Goal: Information Seeking & Learning: Learn about a topic

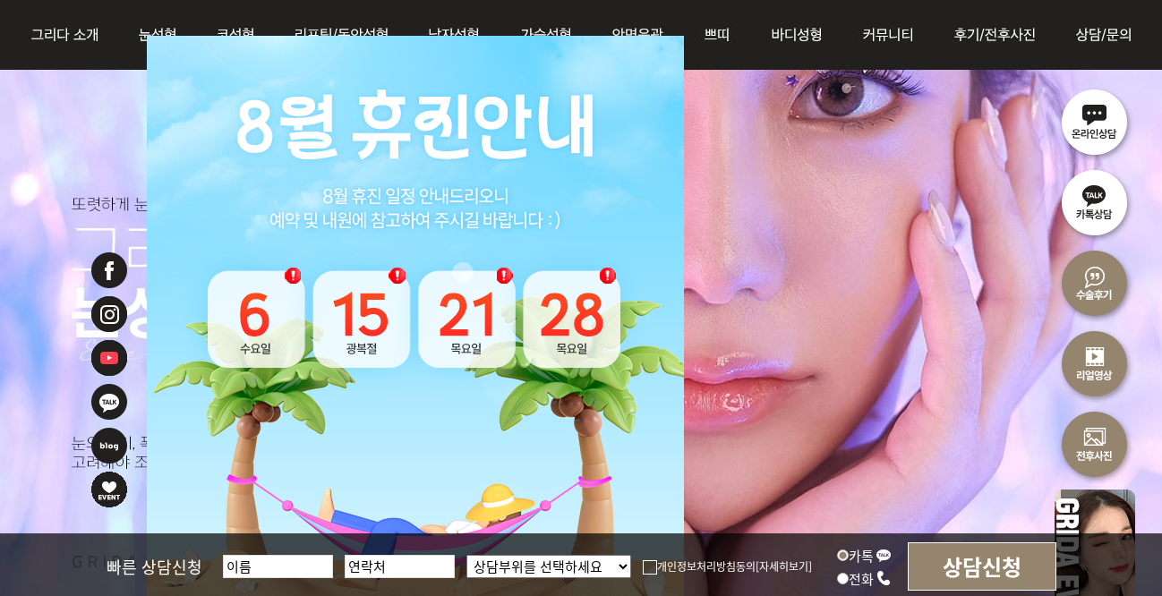
scroll to position [448, 0]
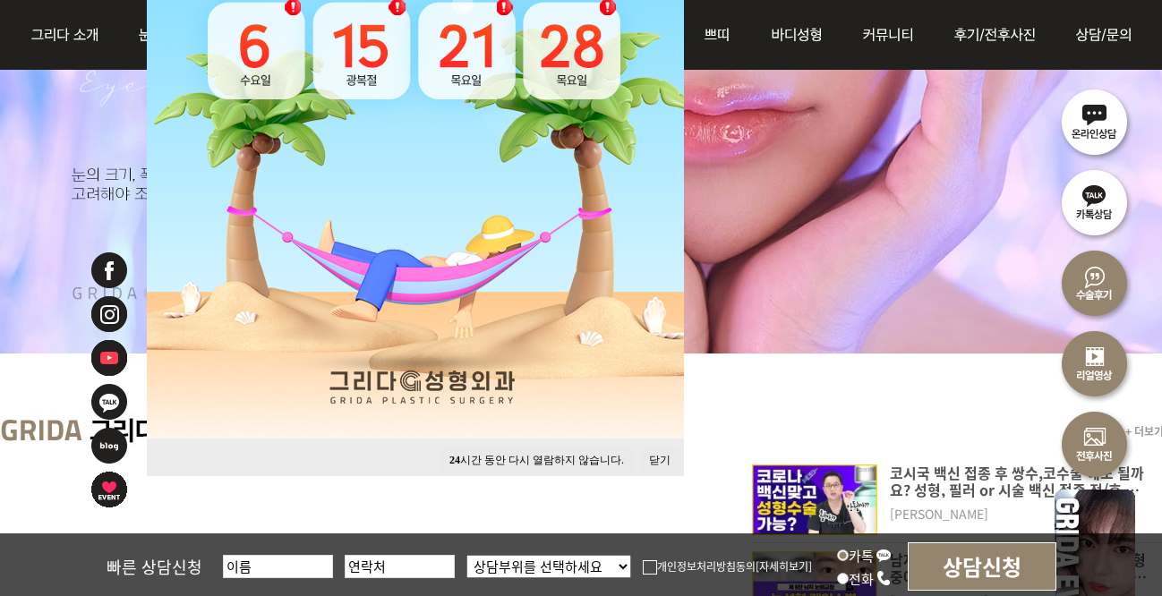
click at [577, 457] on button "24 시간 동안 다시 열람하지 않습니다." at bounding box center [536, 461] width 192 height 24
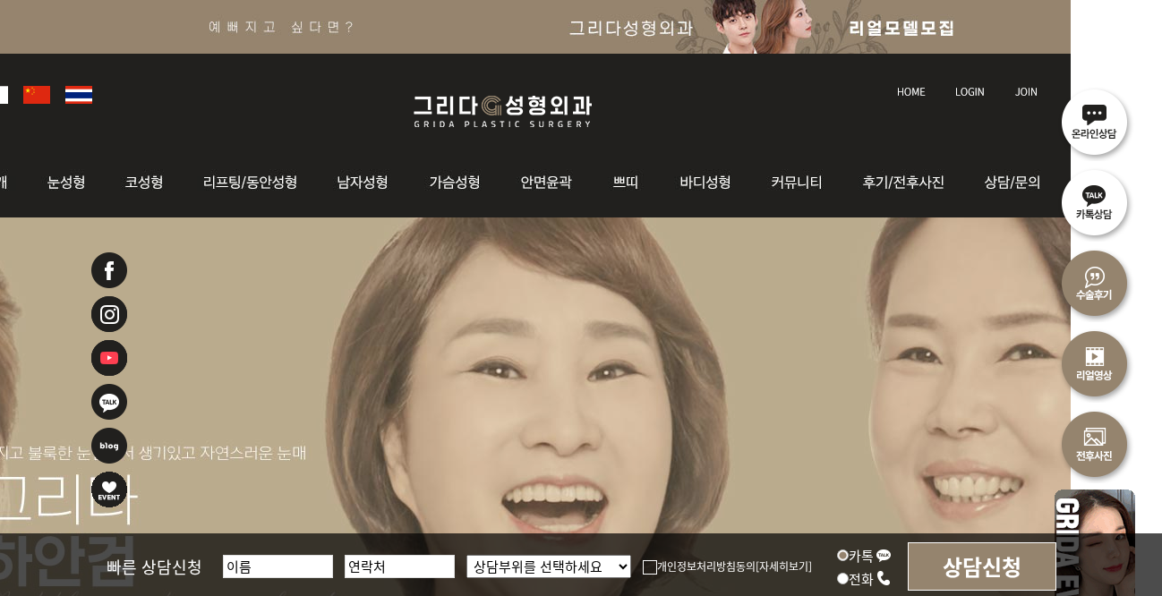
scroll to position [0, 0]
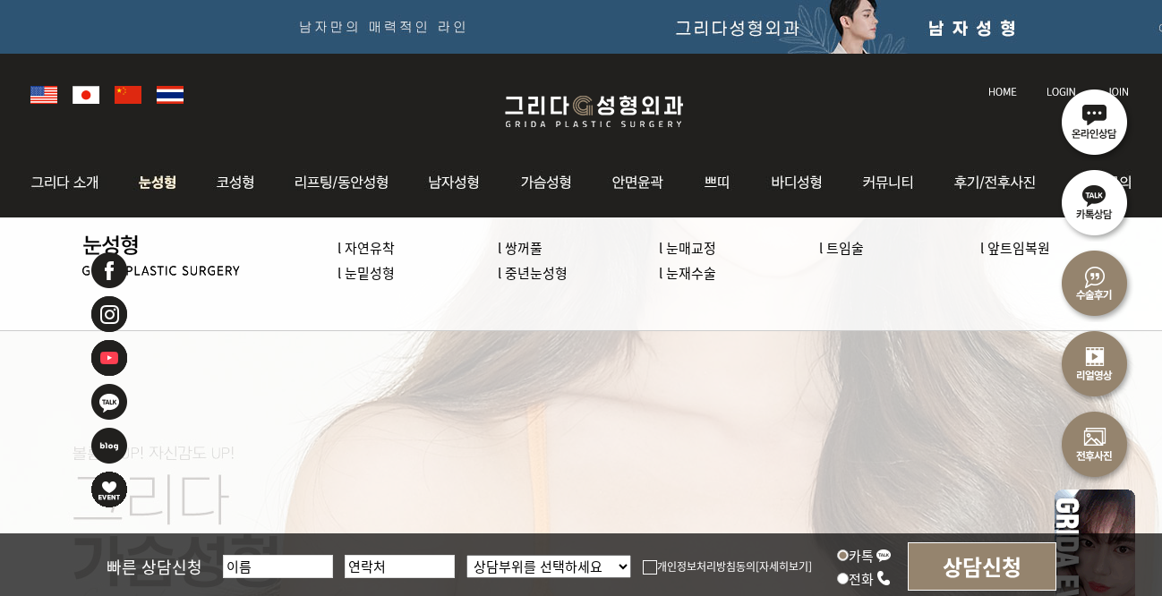
click at [151, 175] on img at bounding box center [158, 183] width 80 height 70
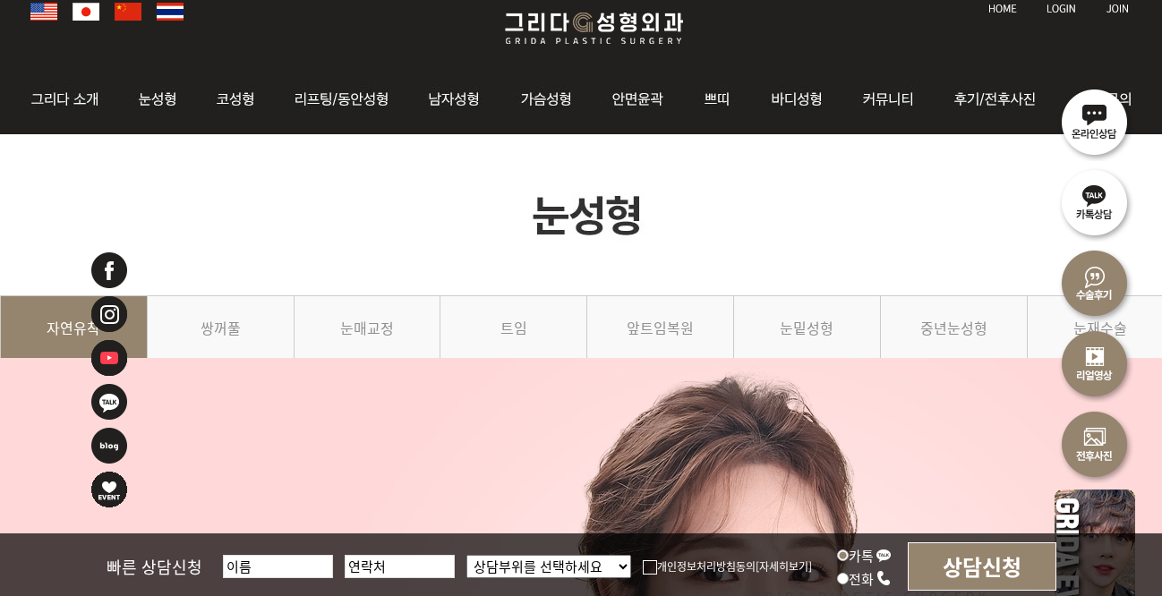
scroll to position [179, 0]
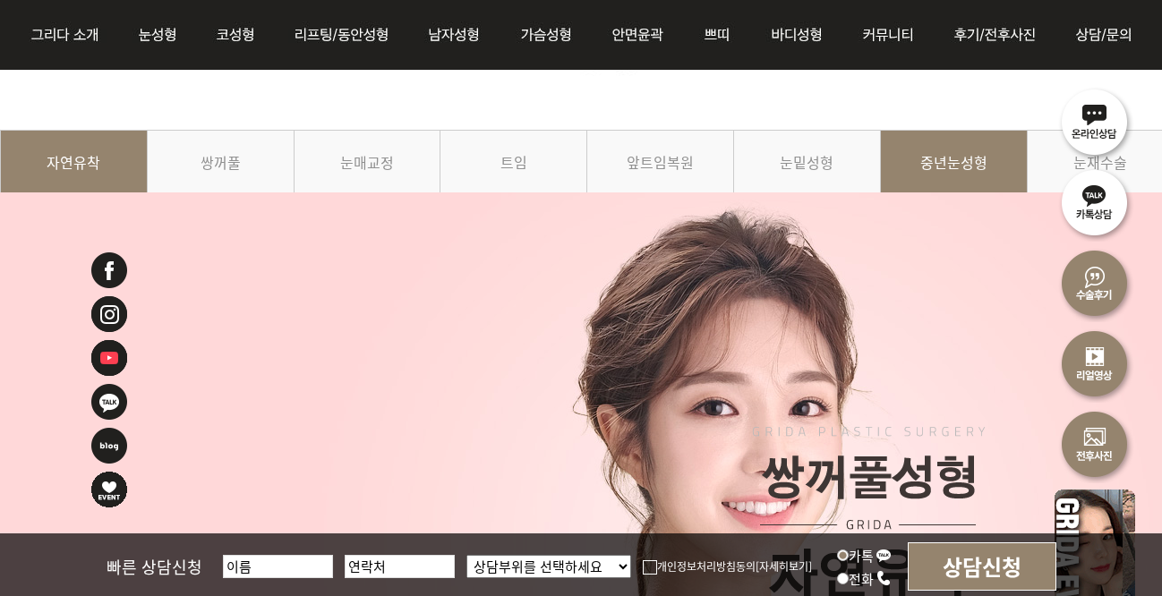
click at [922, 170] on link "중년눈성형" at bounding box center [954, 170] width 147 height 81
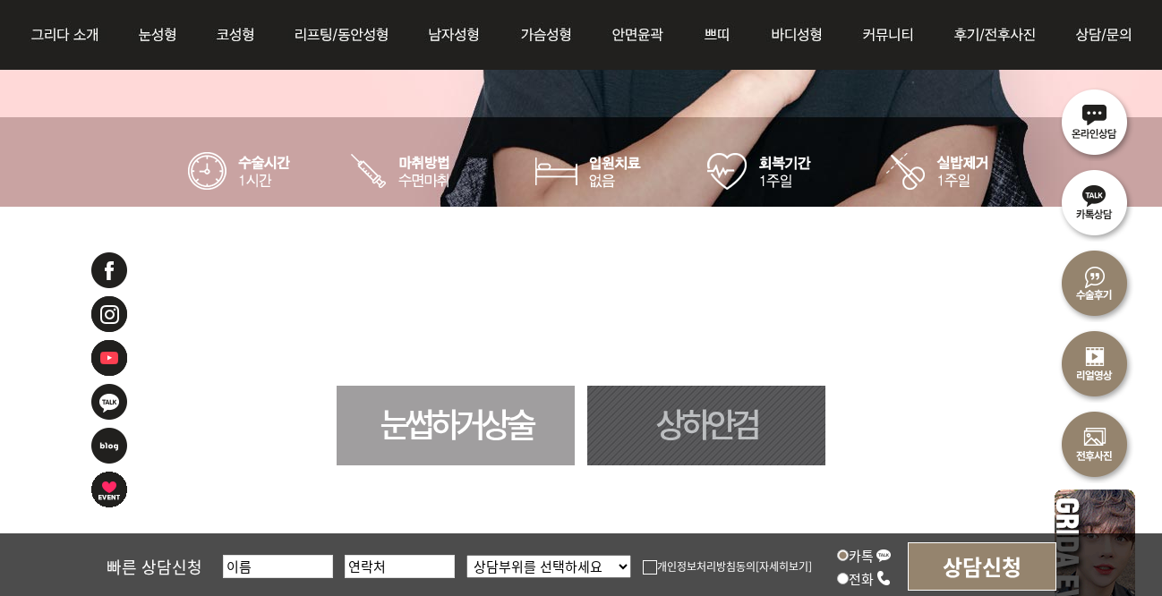
scroll to position [859, 0]
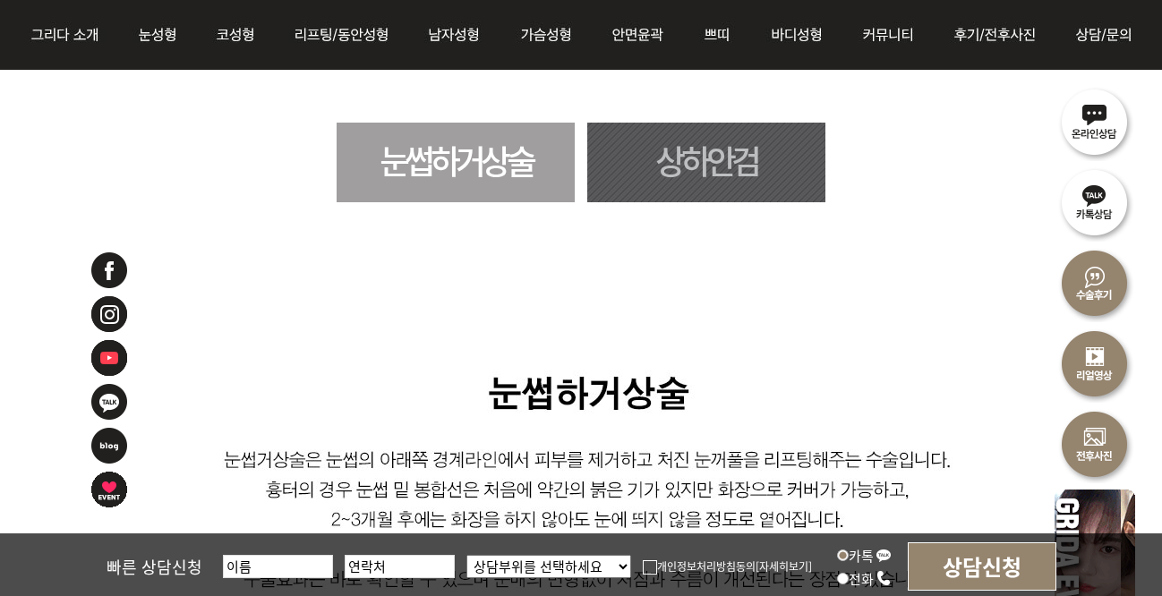
click at [457, 135] on link "눈썹하거상술" at bounding box center [456, 163] width 238 height 80
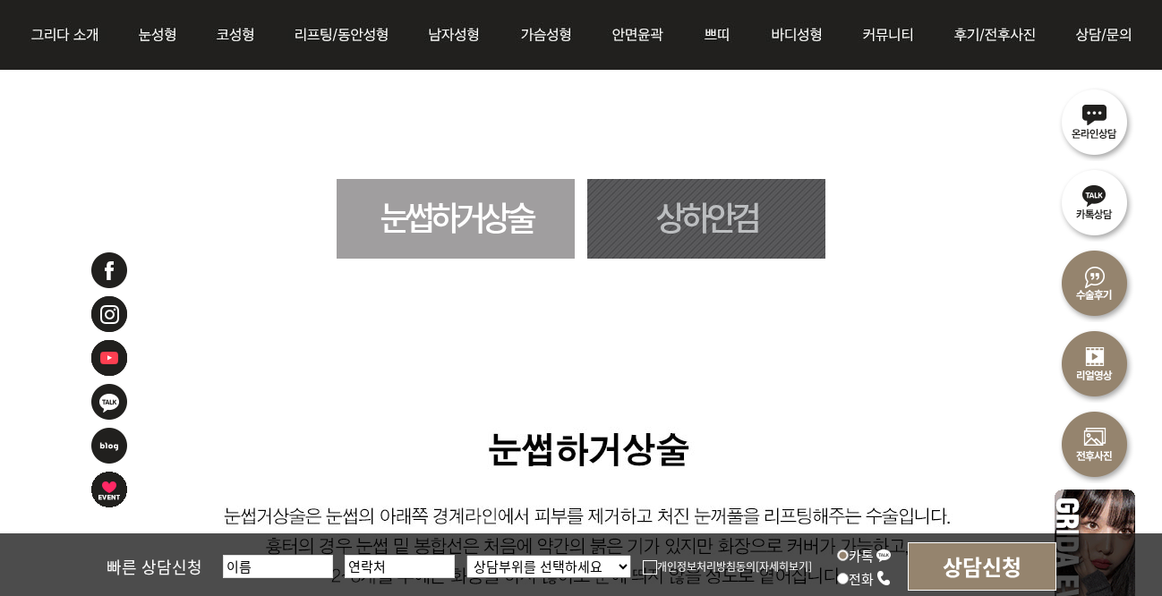
click at [767, 209] on link "상하안검" at bounding box center [706, 219] width 238 height 80
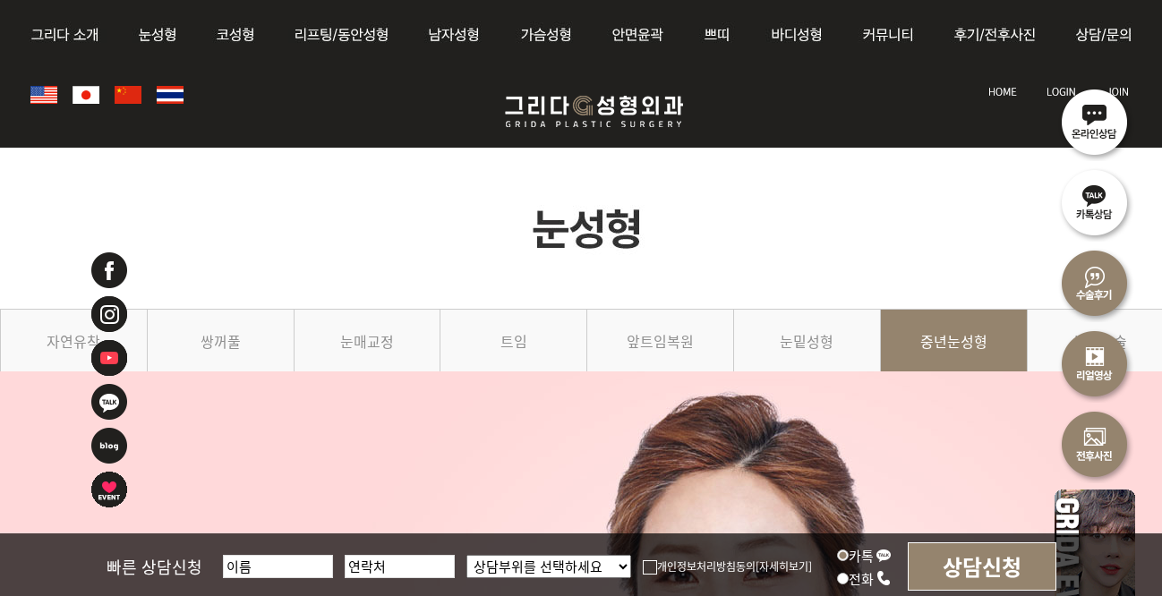
scroll to position [1055, 0]
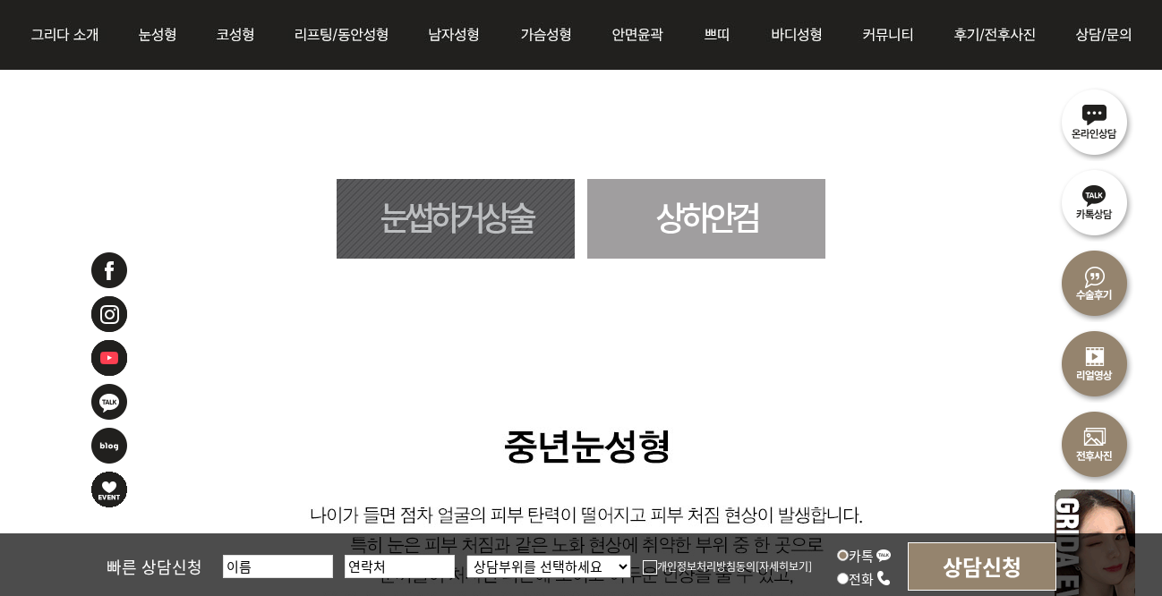
click at [738, 213] on link "상하안검" at bounding box center [706, 219] width 238 height 80
click at [720, 249] on link "상하안검" at bounding box center [706, 219] width 238 height 80
click at [737, 226] on link "상하안검" at bounding box center [706, 219] width 238 height 80
click at [650, 244] on link "상하안검" at bounding box center [706, 219] width 238 height 80
click at [661, 222] on link "상하안검" at bounding box center [706, 219] width 238 height 80
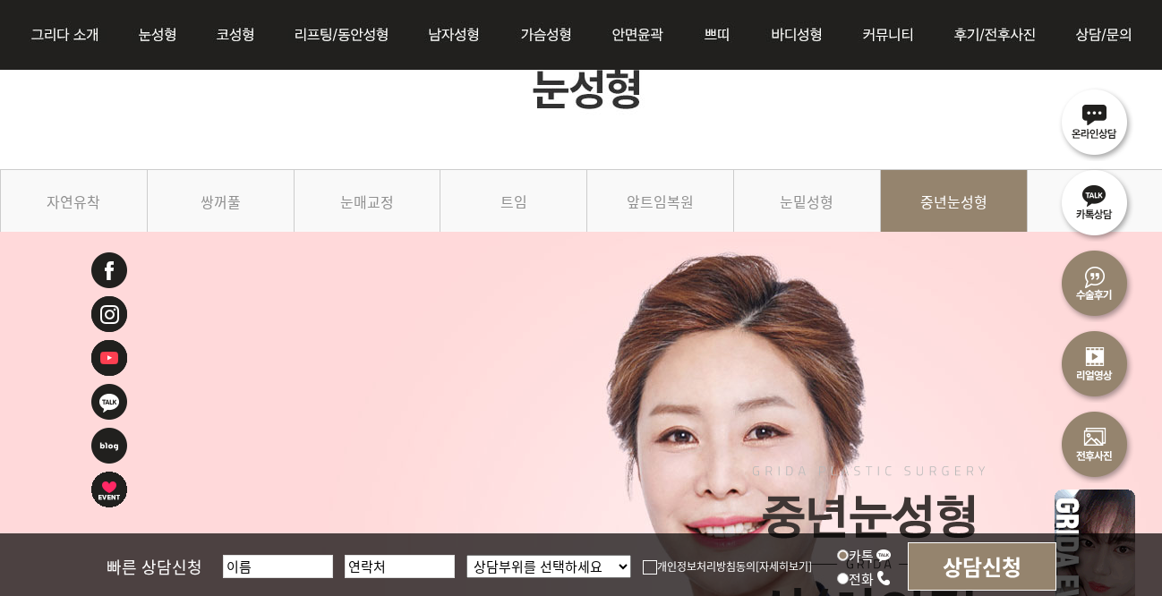
scroll to position [269, 0]
